Goal: Check status: Check status

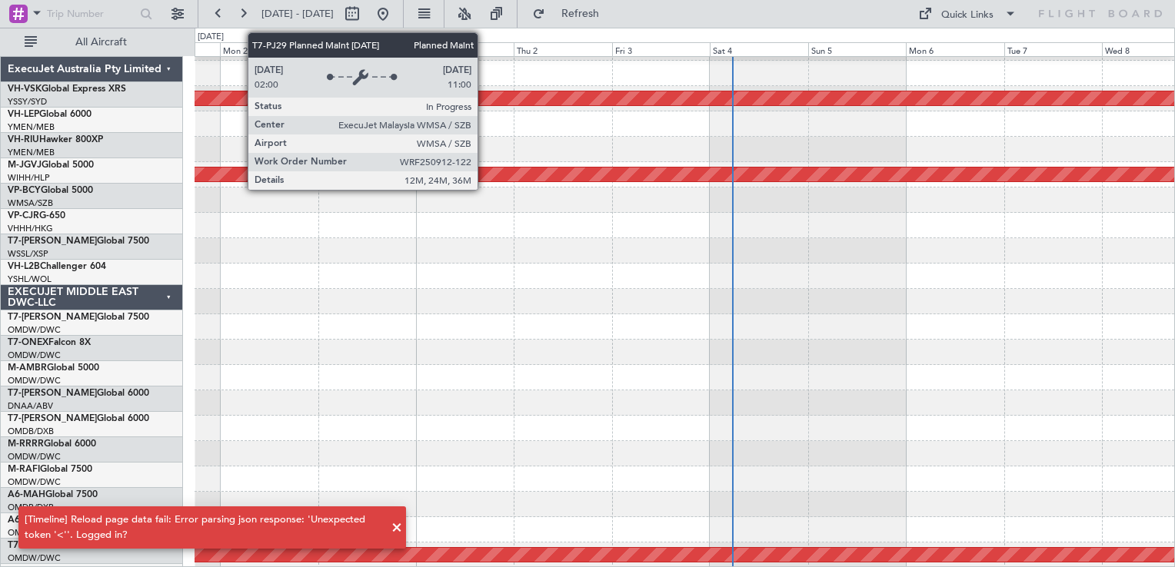
click at [16, 17] on div at bounding box center [18, 14] width 18 height 18
click at [16, 15] on div at bounding box center [18, 14] width 18 height 18
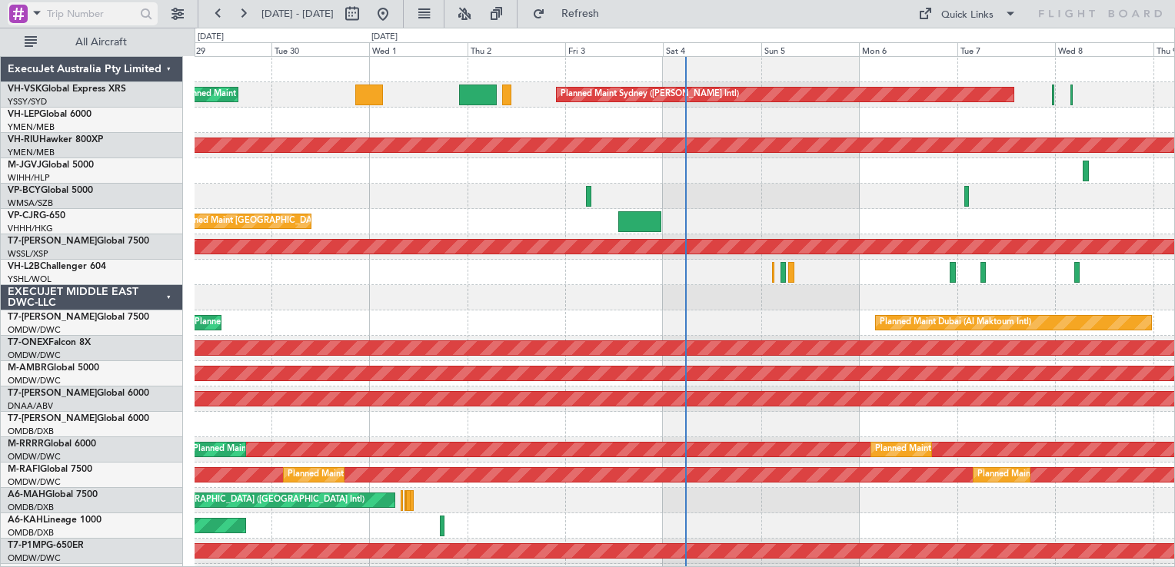
click at [12, 12] on div at bounding box center [18, 14] width 18 height 18
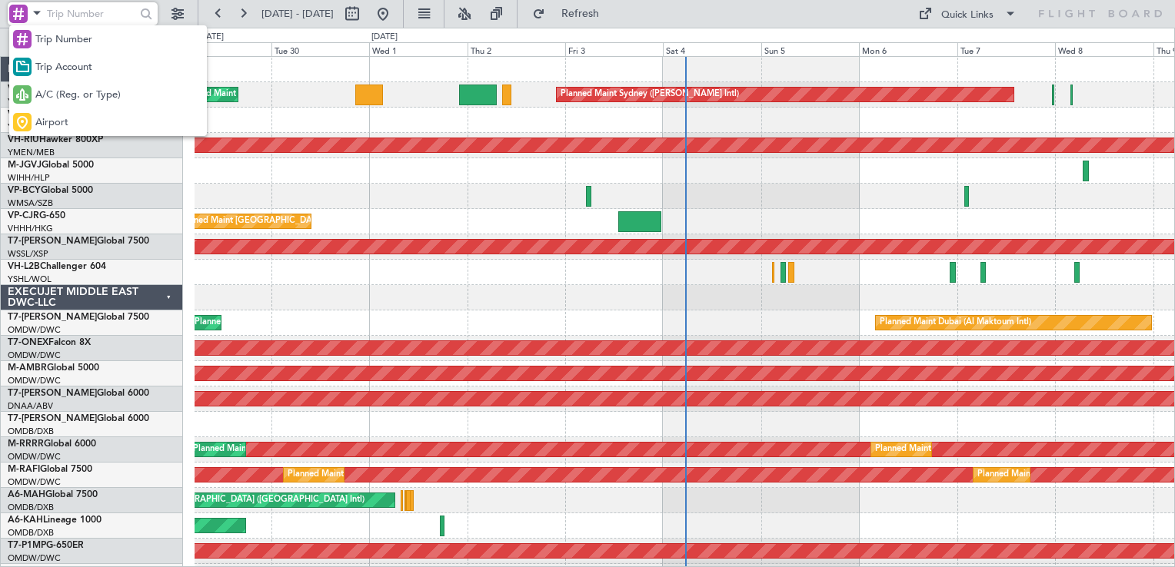
click at [69, 98] on span "A/C (Reg. or Type)" at bounding box center [77, 95] width 85 height 15
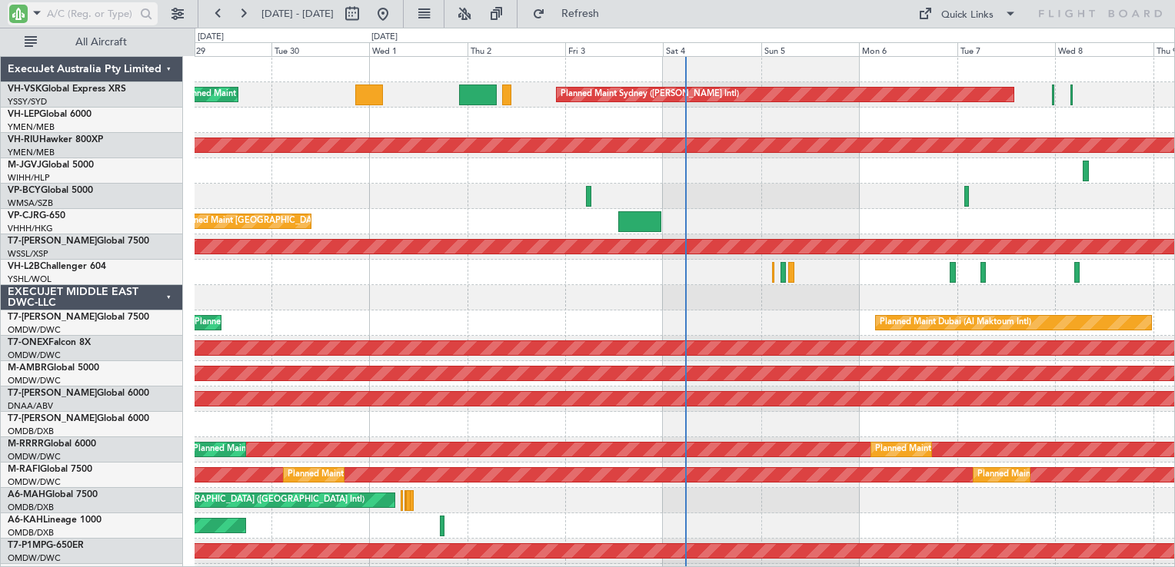
click at [67, 18] on input "text" at bounding box center [91, 13] width 88 height 23
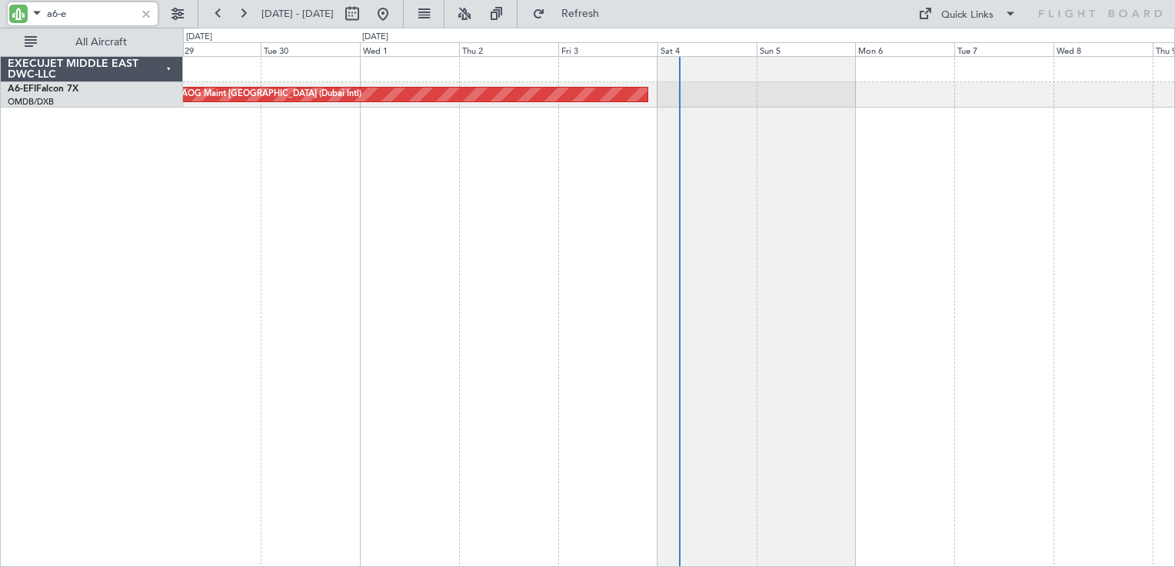
type input "a6-e"
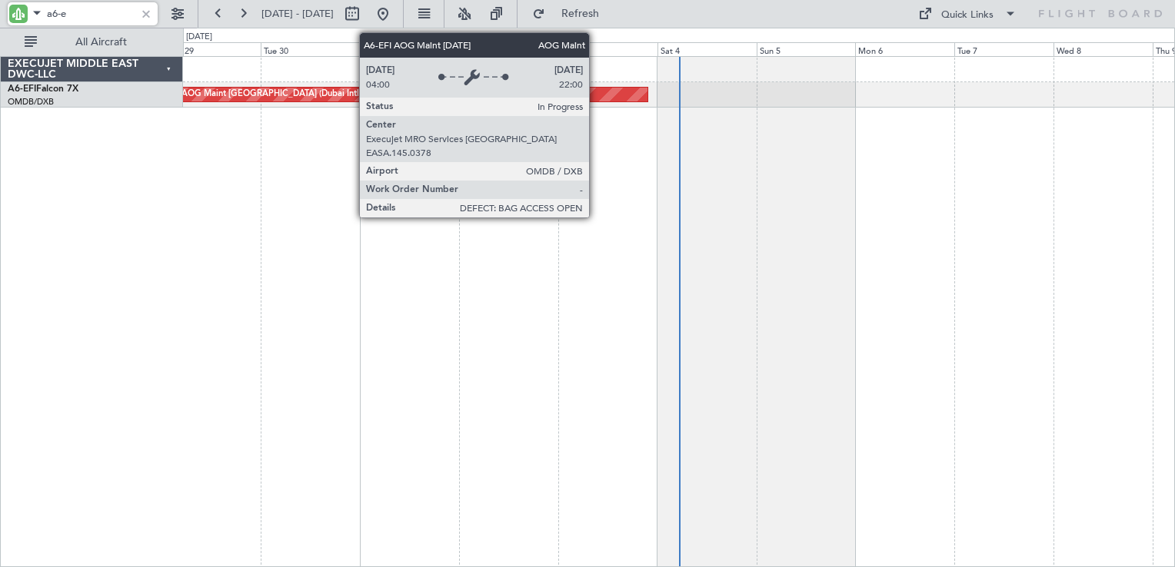
click at [596, 94] on div "AOG Maint [GEOGRAPHIC_DATA] (Dubai Intl)" at bounding box center [413, 95] width 470 height 14
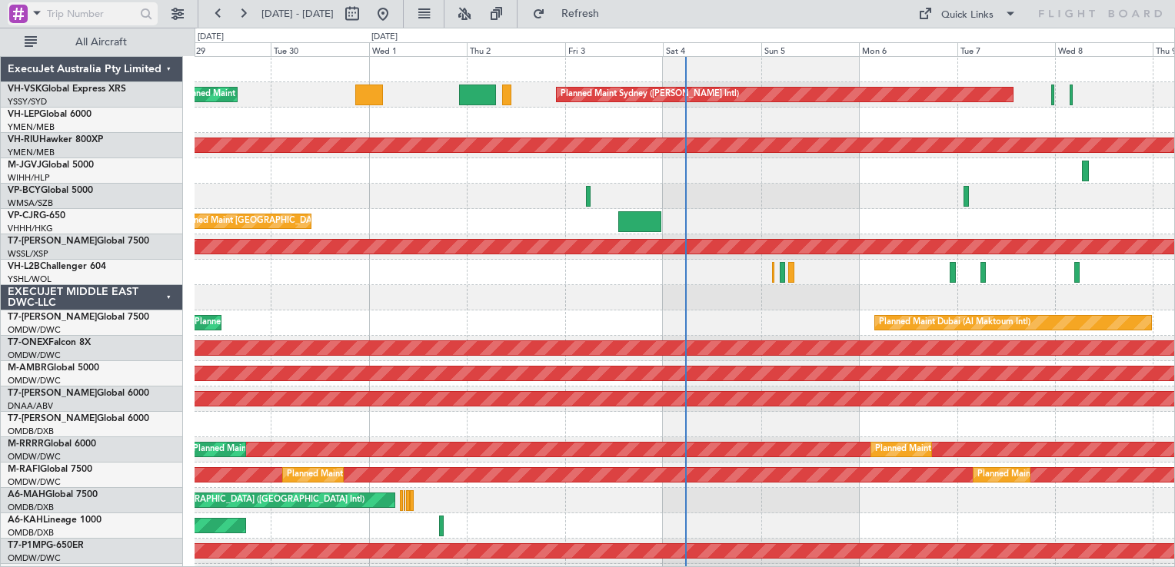
click at [18, 12] on div at bounding box center [18, 14] width 18 height 18
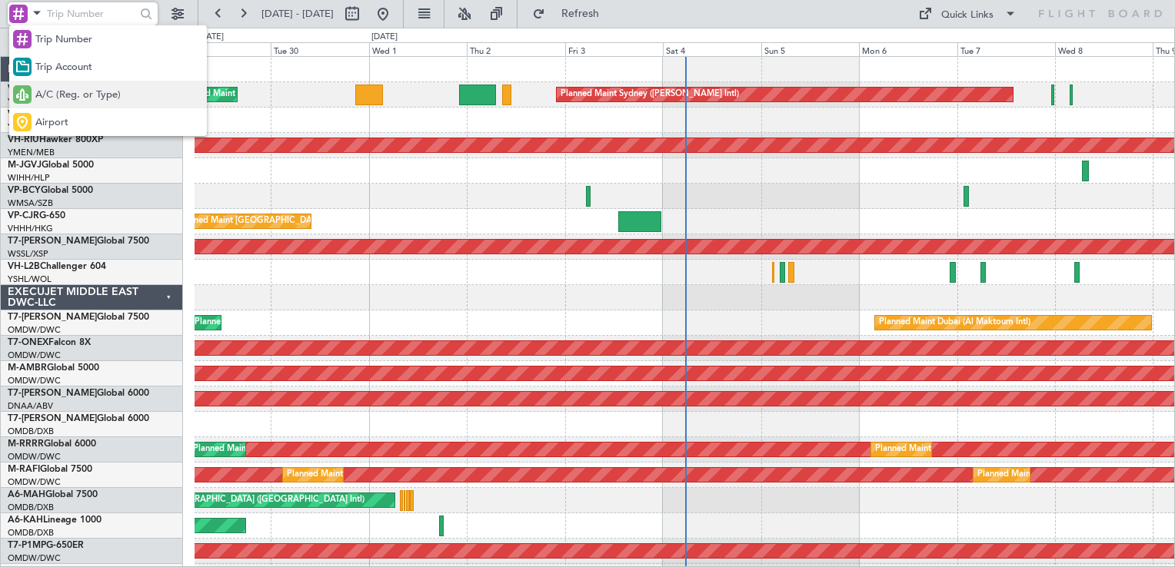
drag, startPoint x: 69, startPoint y: 95, endPoint x: 68, endPoint y: 83, distance: 11.6
click at [70, 95] on span "A/C (Reg. or Type)" at bounding box center [77, 95] width 85 height 15
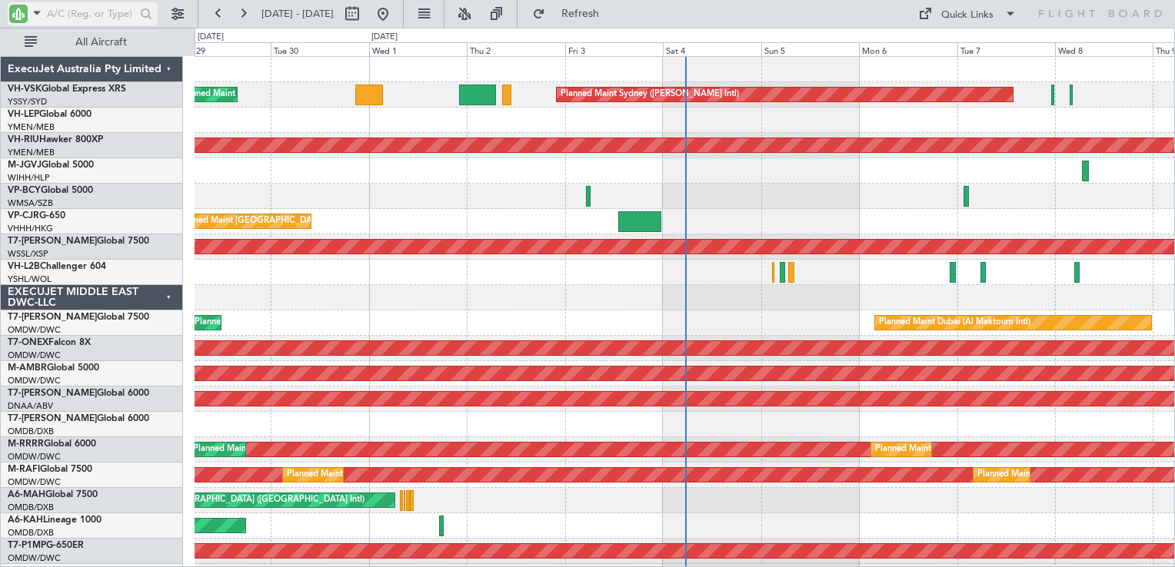
click at [74, 15] on input "text" at bounding box center [91, 13] width 88 height 23
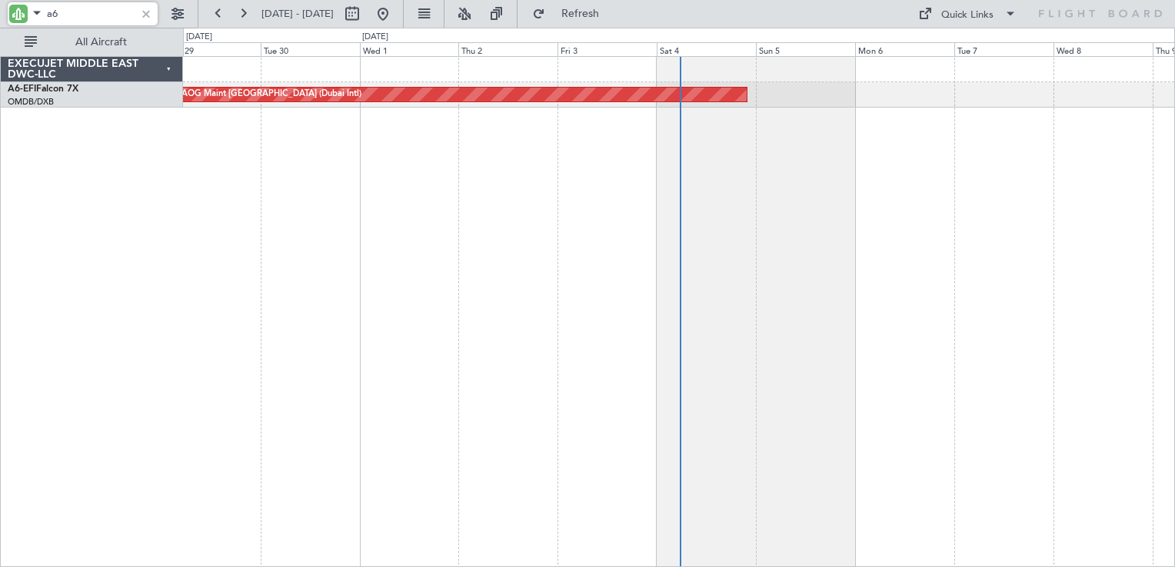
type input "a"
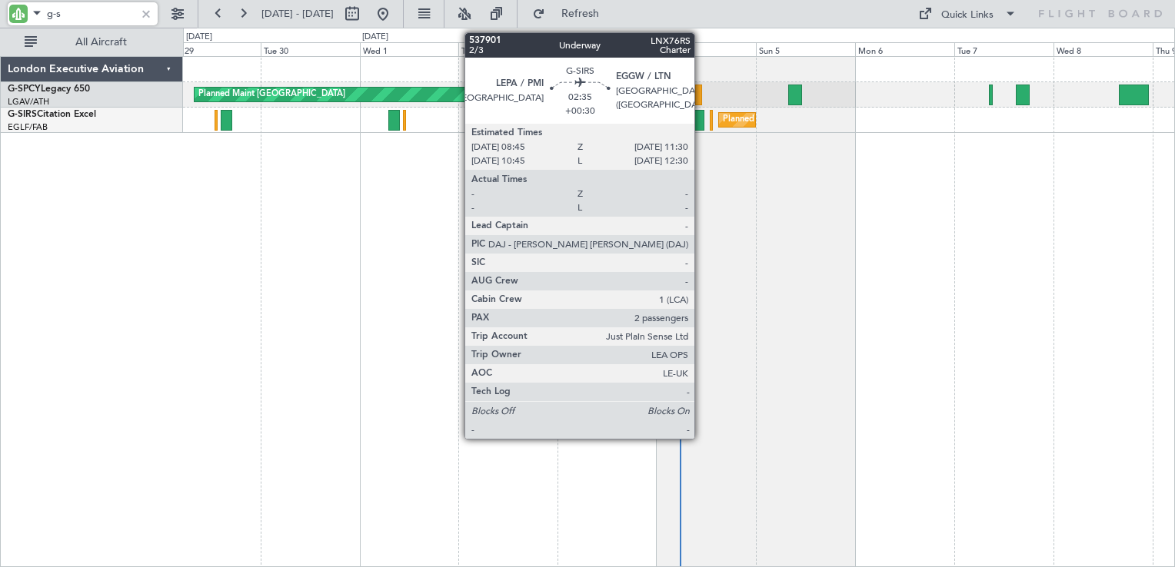
click at [701, 123] on div at bounding box center [698, 120] width 12 height 21
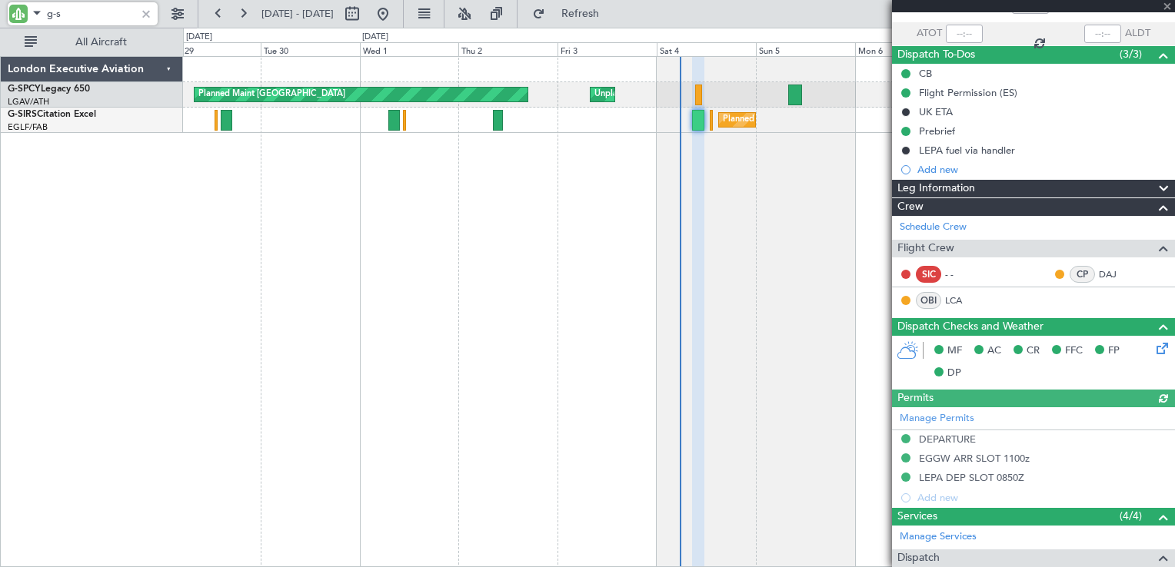
scroll to position [443, 0]
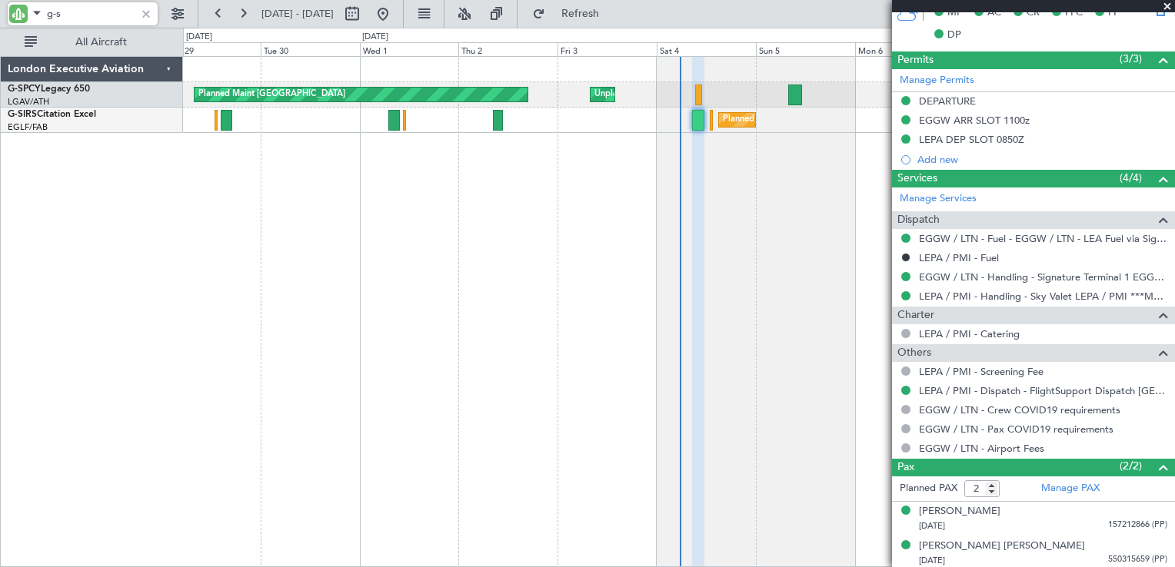
type input "g-s"
click at [1168, 11] on span at bounding box center [1166, 7] width 15 height 14
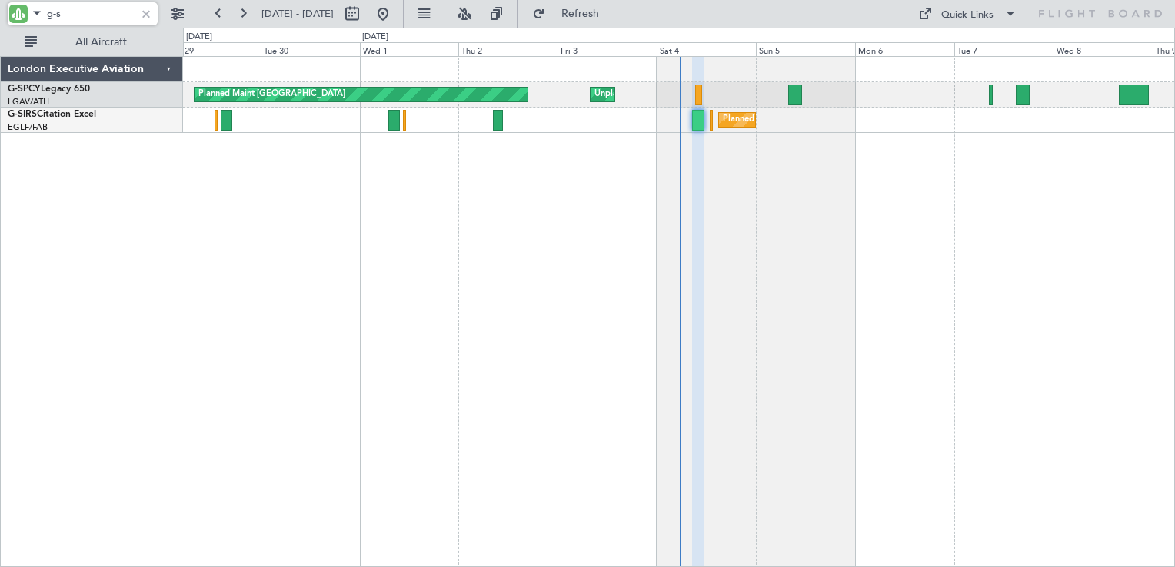
type input "0"
